Goal: Transaction & Acquisition: Subscribe to service/newsletter

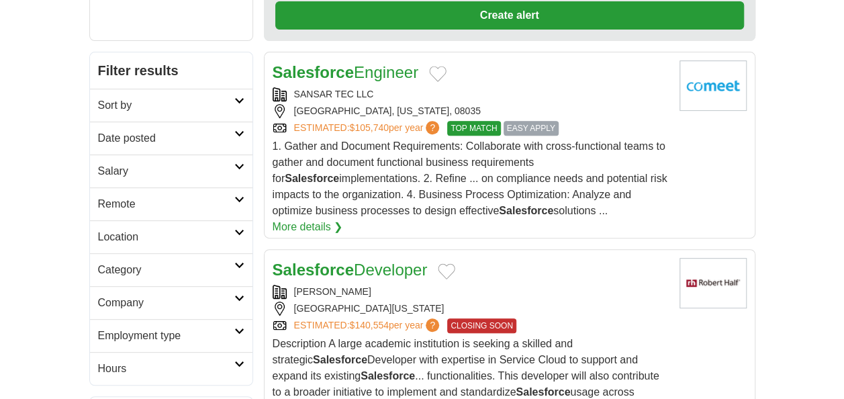
scroll to position [268, 0]
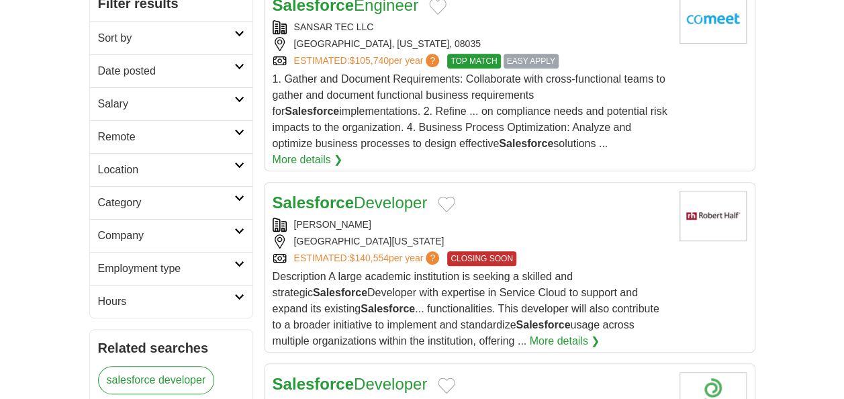
click at [170, 188] on link "Category" at bounding box center [171, 202] width 162 height 33
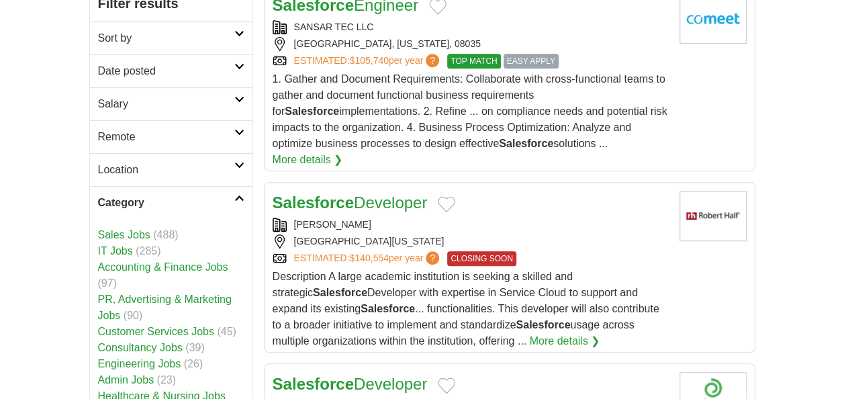
click at [170, 189] on link "Category" at bounding box center [171, 202] width 162 height 33
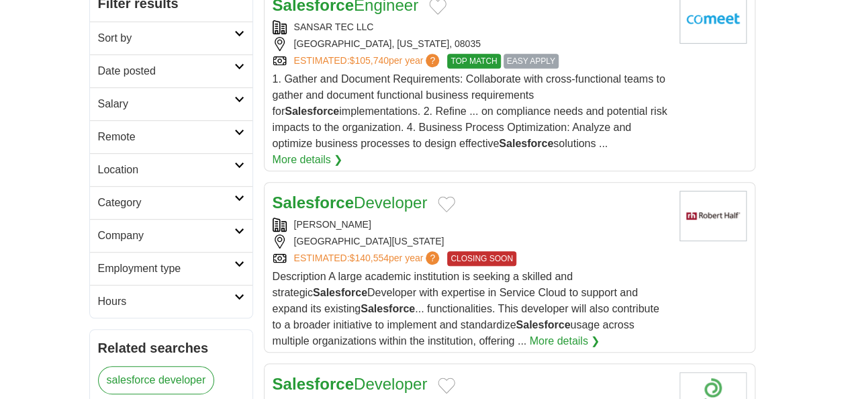
click at [136, 260] on h2 "Employment type" at bounding box center [166, 268] width 136 height 16
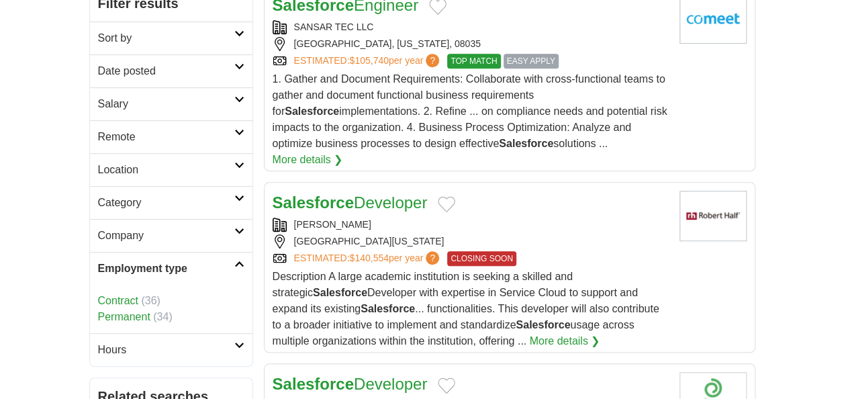
scroll to position [336, 0]
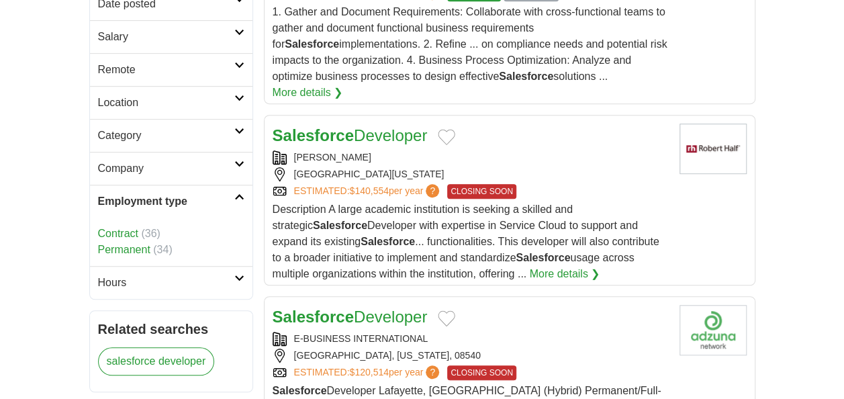
click at [120, 228] on link "Contract" at bounding box center [118, 233] width 40 height 11
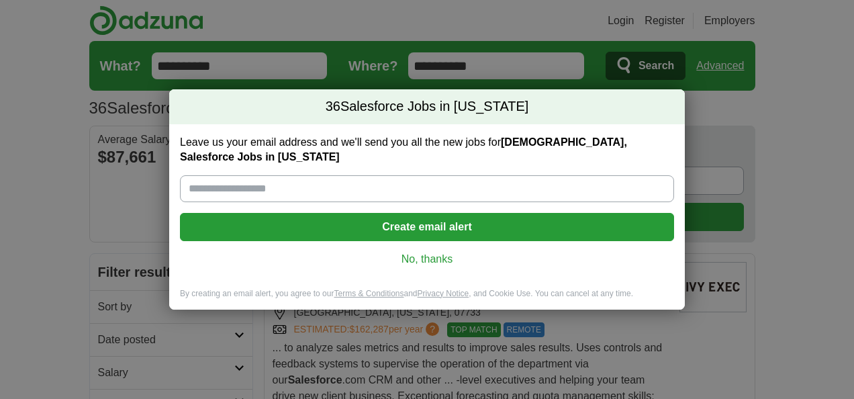
click at [431, 260] on link "No, thanks" at bounding box center [427, 259] width 472 height 15
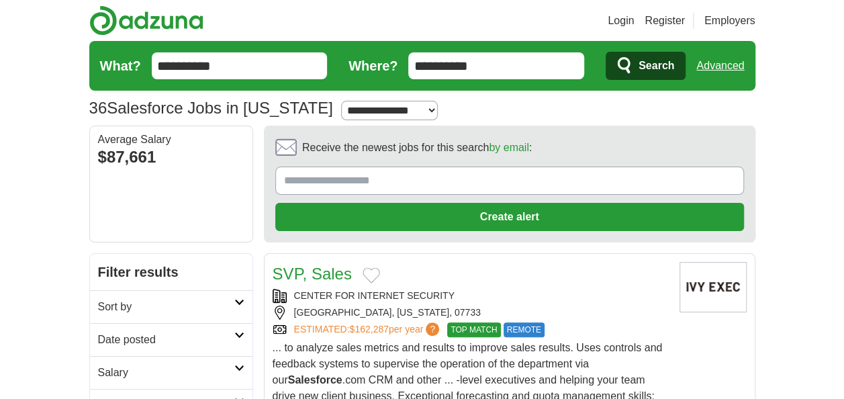
click at [493, 74] on input "**********" at bounding box center [496, 65] width 176 height 27
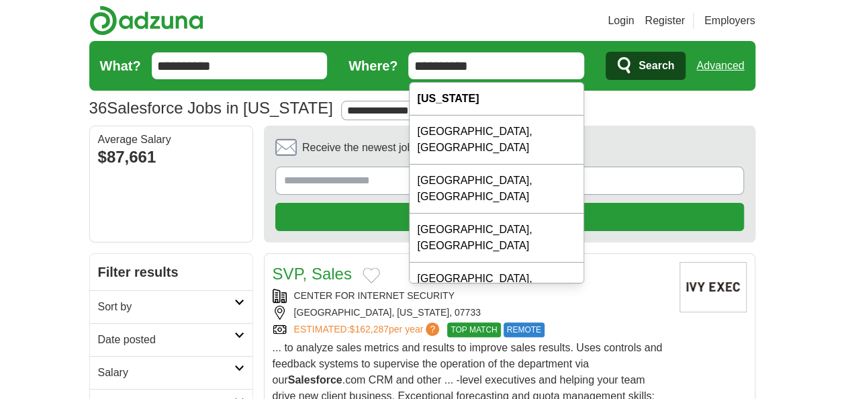
click at [493, 74] on input "**********" at bounding box center [496, 65] width 176 height 27
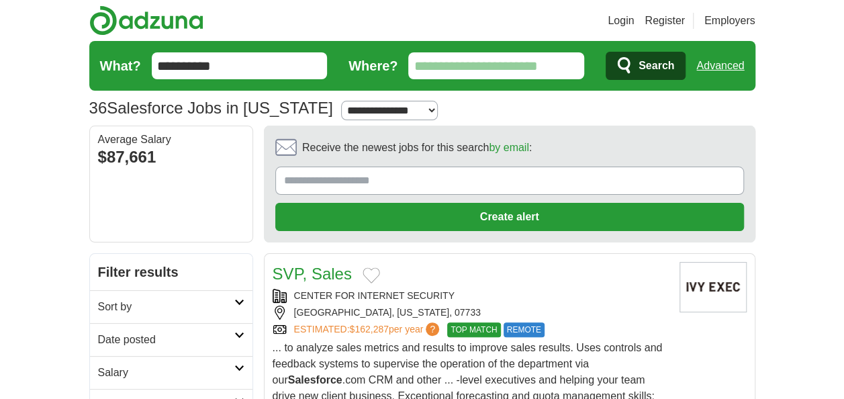
click at [408, 111] on select "**********" at bounding box center [389, 110] width 96 height 19
select select "***"
click at [341, 101] on select "**********" at bounding box center [389, 110] width 96 height 19
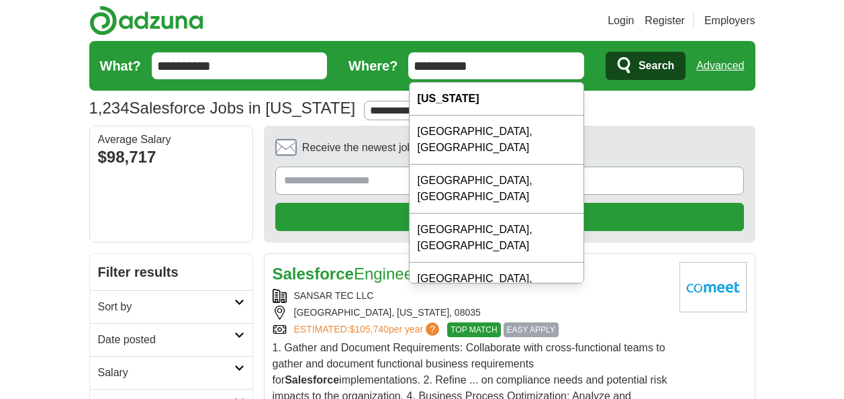
click at [561, 64] on input "**********" at bounding box center [496, 65] width 176 height 27
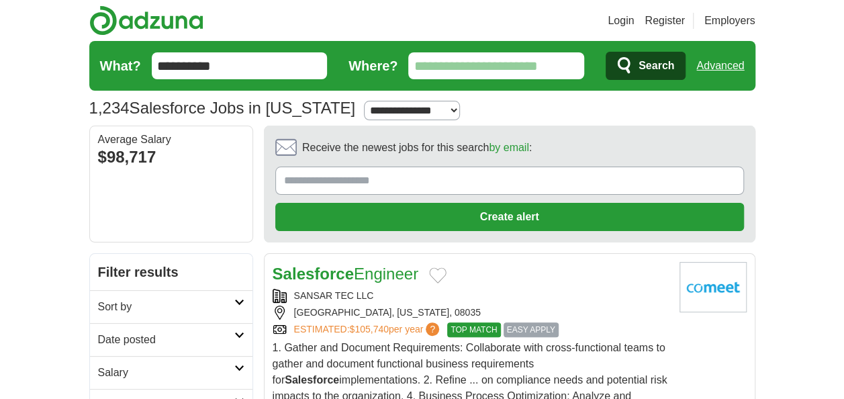
click at [656, 79] on button "Search" at bounding box center [645, 66] width 80 height 28
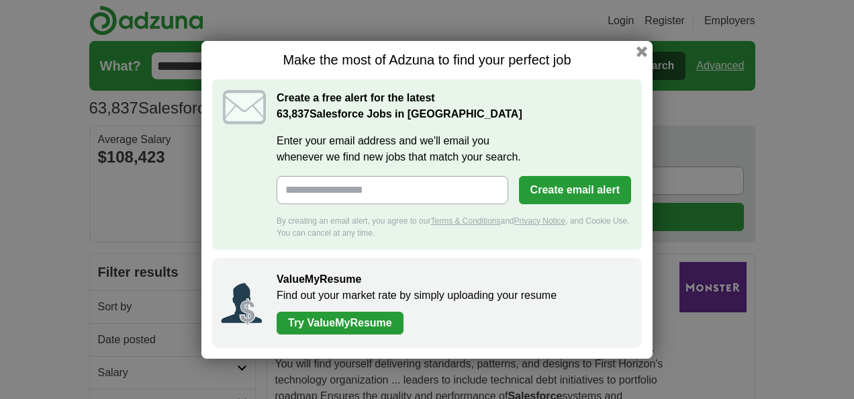
click at [647, 52] on div "Make the most of Adzuna to find your perfect job Create a free alert for the la…" at bounding box center [426, 199] width 451 height 317
drag, startPoint x: 647, startPoint y: 52, endPoint x: 470, endPoint y: 121, distance: 189.9
click at [550, 93] on div "Make the most of Adzuna to find your perfect job Create a free alert for the la…" at bounding box center [426, 199] width 451 height 317
click at [367, 188] on input "Enter your email address and we'll email you whenever we find new jobs that mat…" at bounding box center [392, 190] width 232 height 28
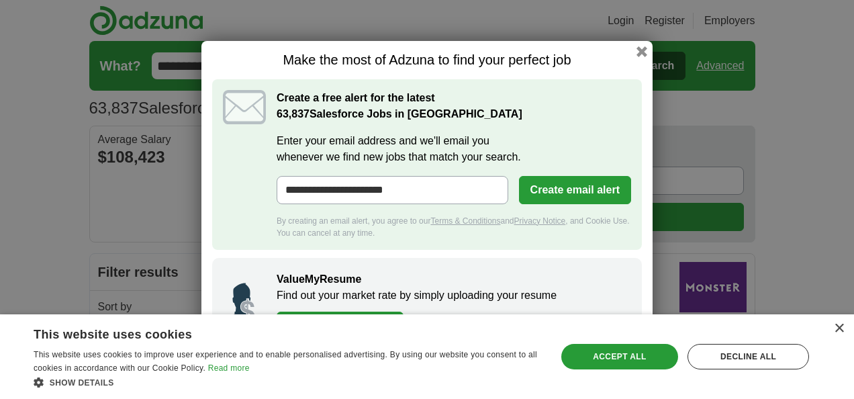
type input "**********"
click at [574, 192] on button "Create email alert" at bounding box center [575, 190] width 112 height 28
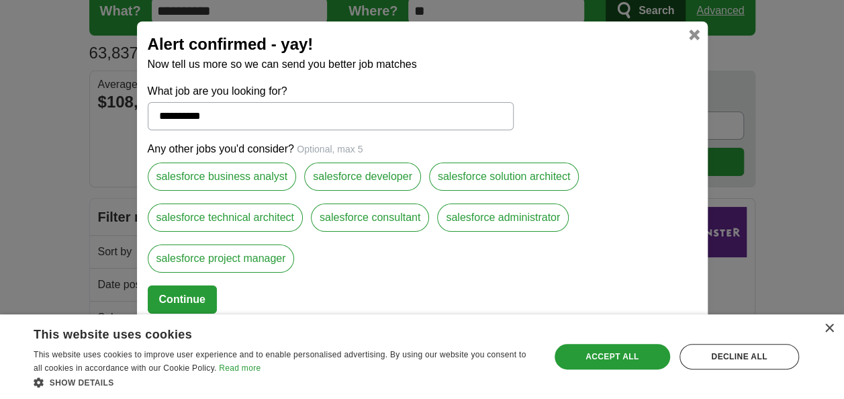
scroll to position [67, 0]
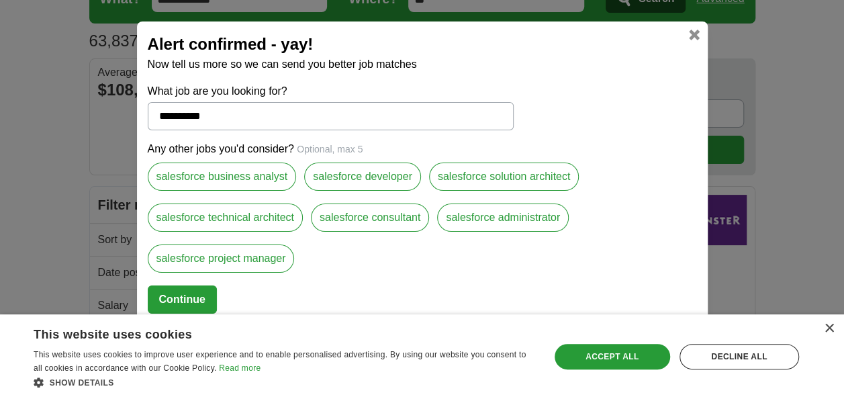
click at [181, 301] on button "Continue" at bounding box center [182, 299] width 69 height 28
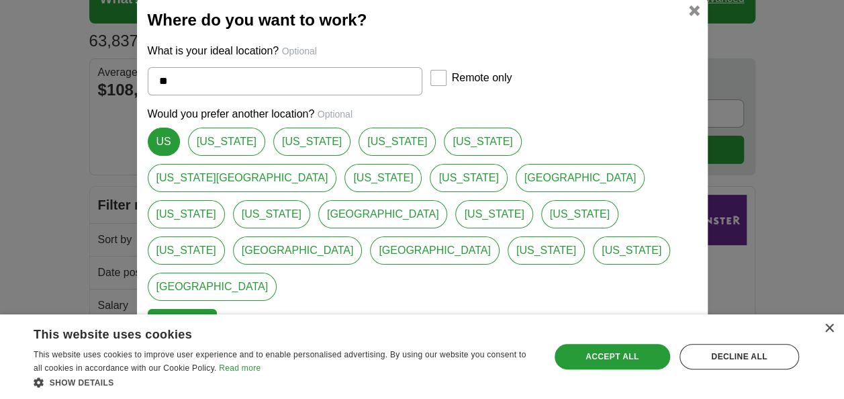
click at [189, 309] on button "Continue" at bounding box center [182, 323] width 69 height 28
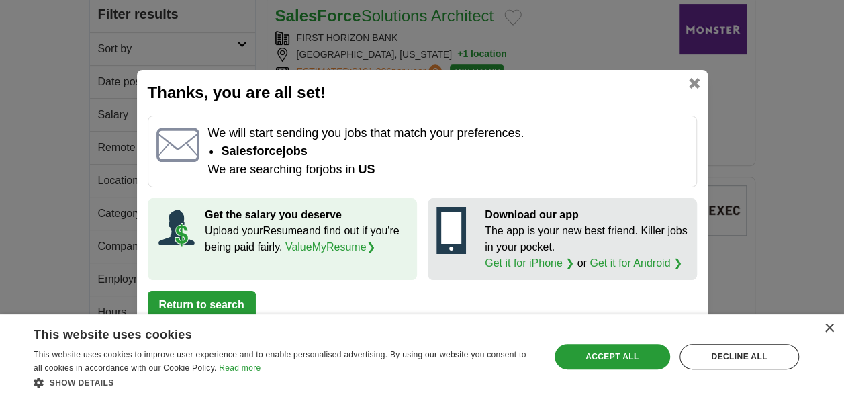
scroll to position [268, 0]
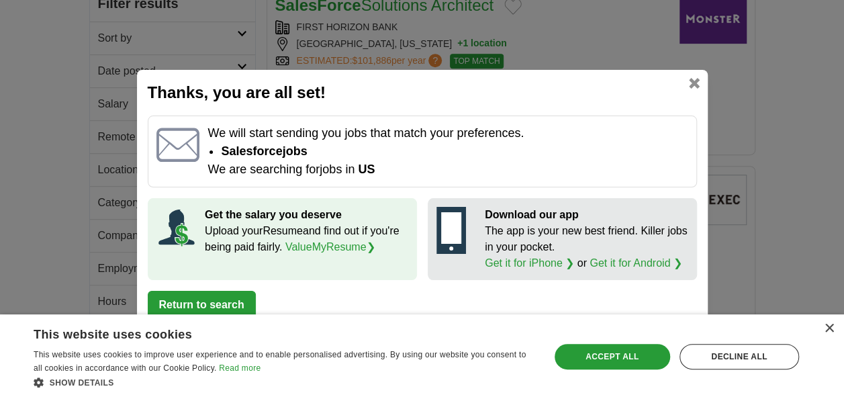
click at [686, 81] on h2 "Thanks, you are all set!" at bounding box center [422, 93] width 549 height 24
click at [695, 85] on link at bounding box center [694, 83] width 11 height 11
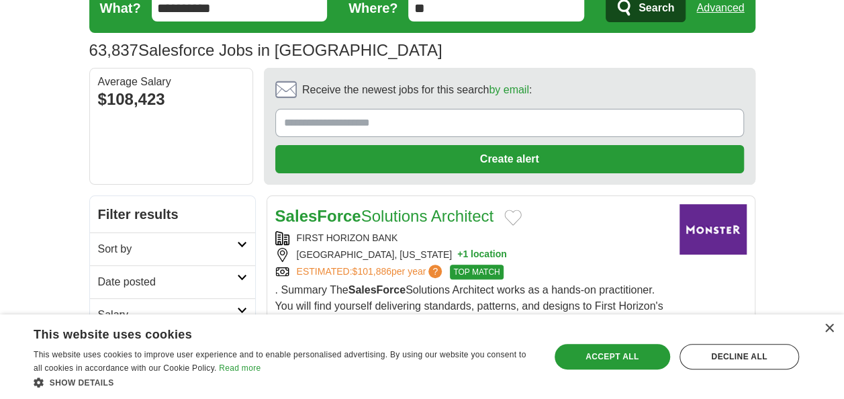
scroll to position [201, 0]
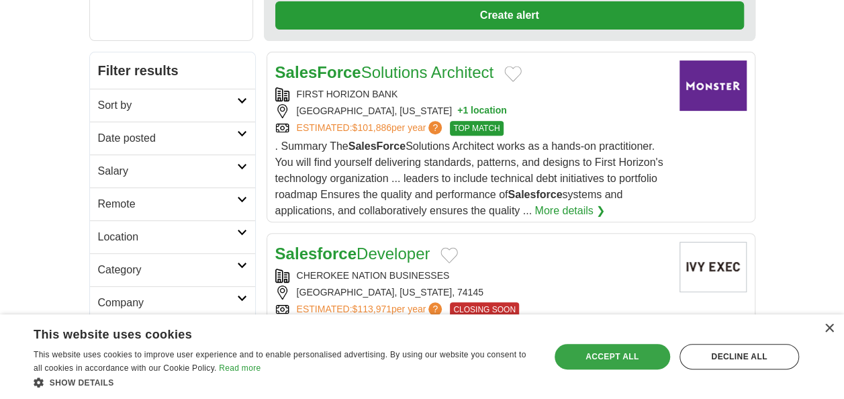
click at [607, 360] on div "Accept all" at bounding box center [611, 357] width 115 height 26
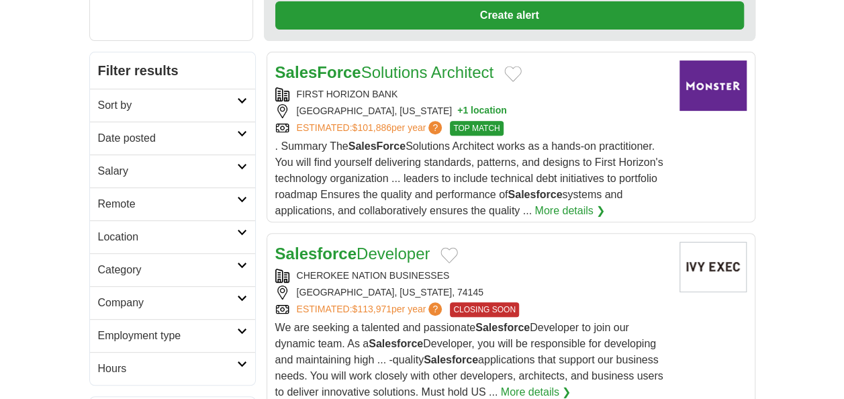
click at [169, 199] on h2 "Remote" at bounding box center [167, 204] width 139 height 16
click at [156, 265] on h2 "Category" at bounding box center [167, 270] width 139 height 16
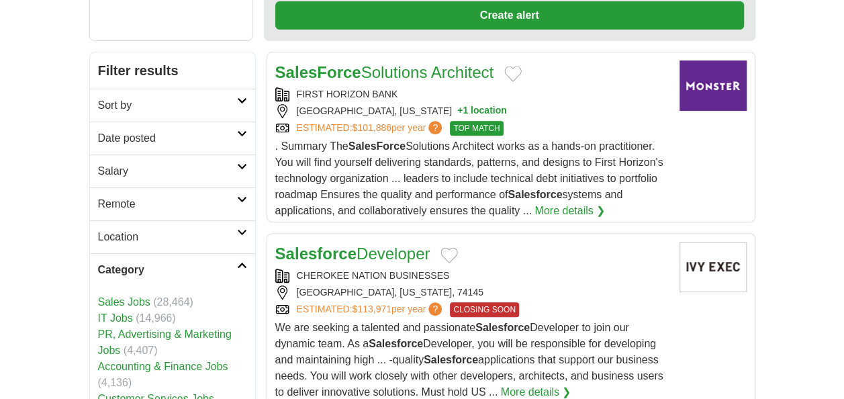
click at [156, 266] on h2 "Category" at bounding box center [167, 270] width 139 height 16
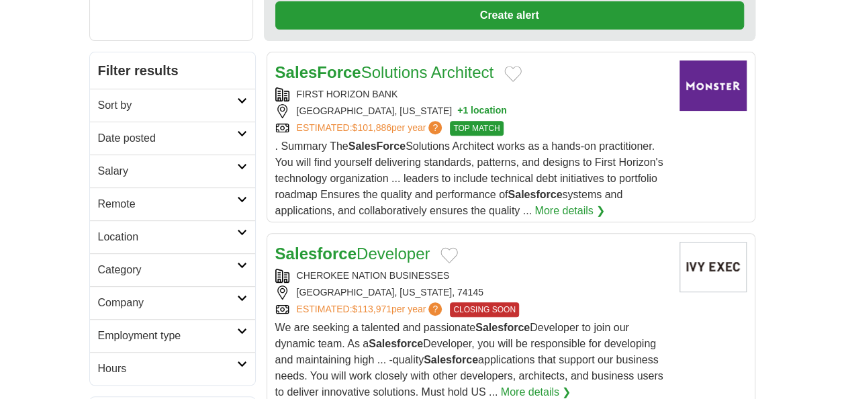
click at [140, 333] on h2 "Employment type" at bounding box center [167, 335] width 139 height 16
click at [115, 362] on link "Contract" at bounding box center [118, 367] width 40 height 11
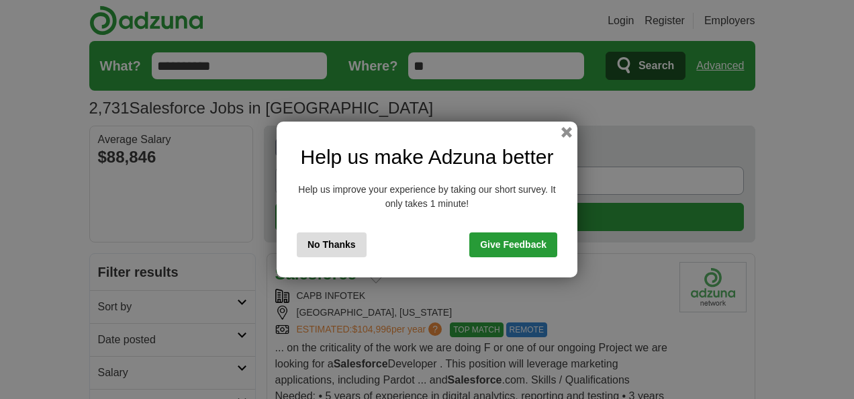
click at [291, 242] on div "Help us make Adzuna better Help us improve your experience by taking our short …" at bounding box center [426, 199] width 301 height 156
click at [321, 244] on button "No Thanks" at bounding box center [332, 244] width 70 height 25
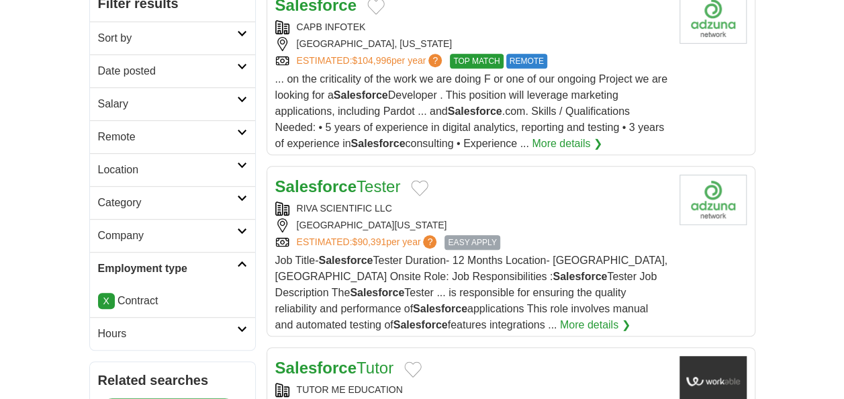
scroll to position [134, 0]
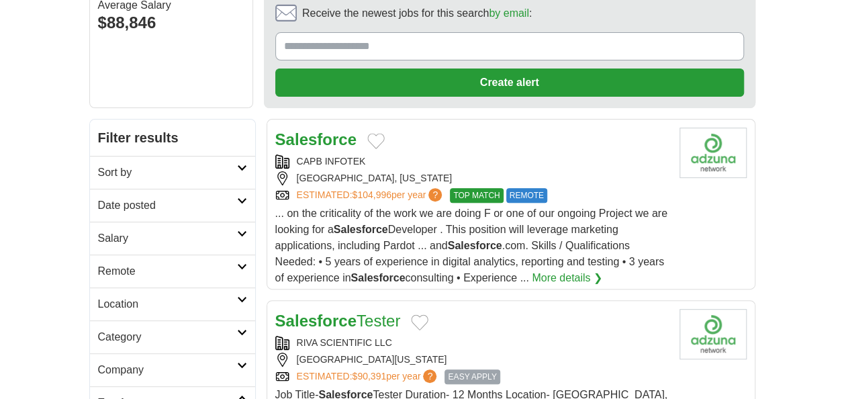
click at [325, 138] on strong "Salesforce" at bounding box center [315, 139] width 81 height 18
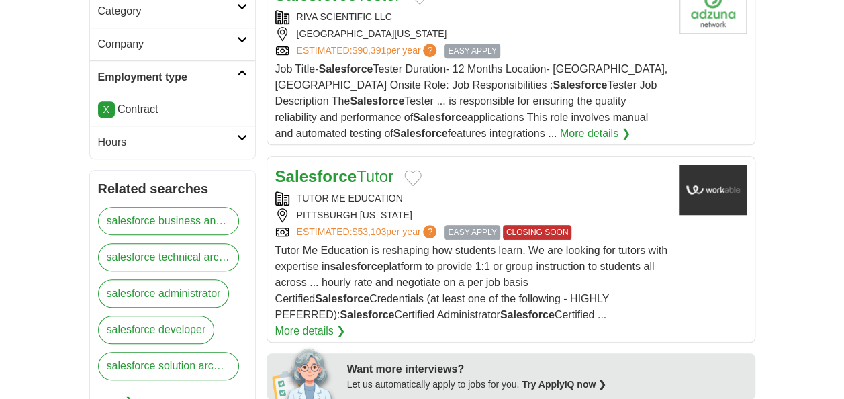
scroll to position [403, 0]
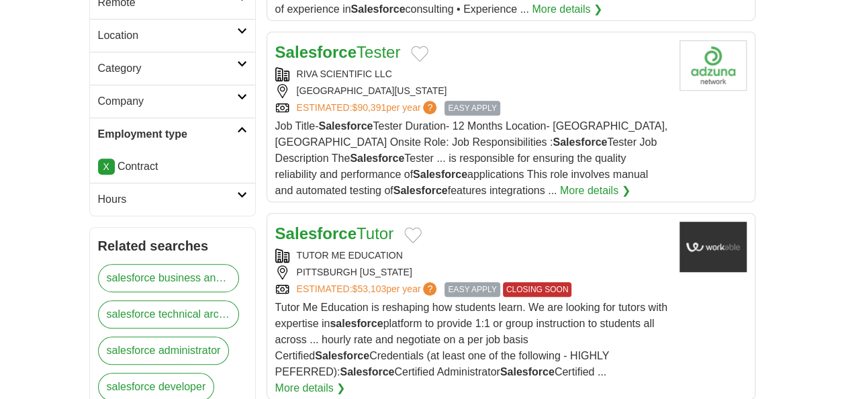
click at [138, 201] on h2 "Hours" at bounding box center [167, 199] width 139 height 16
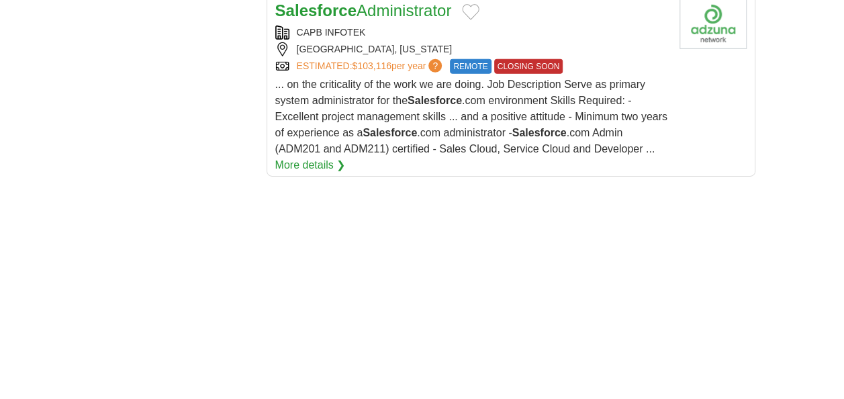
scroll to position [2617, 0]
